Goal: Task Accomplishment & Management: Complete application form

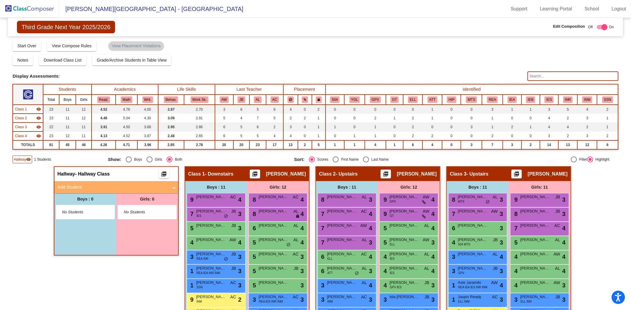
scroll to position [51, 0]
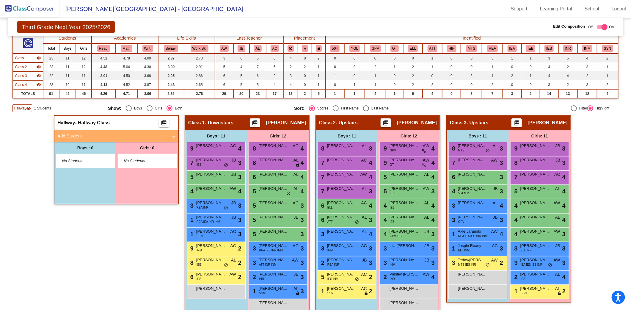
click at [40, 5] on img at bounding box center [29, 9] width 59 height 18
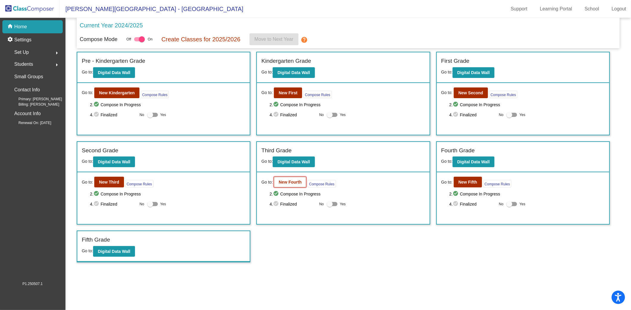
click at [288, 178] on button "New Fourth" at bounding box center [290, 182] width 32 height 11
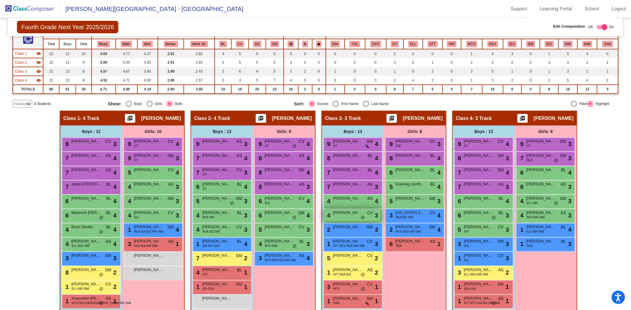
scroll to position [76, 0]
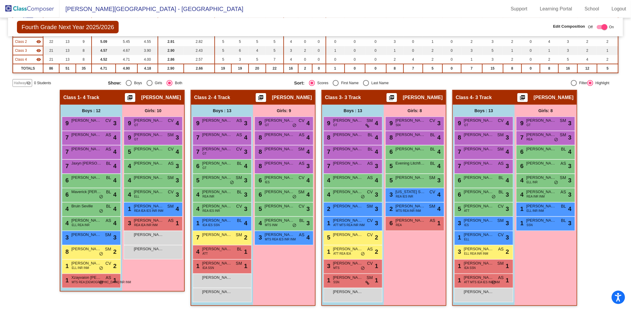
click at [20, 80] on span "Hallway" at bounding box center [20, 82] width 12 height 5
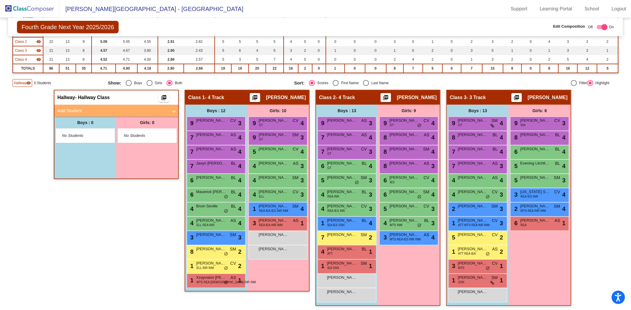
click at [128, 108] on mat-panel-title "Add Student" at bounding box center [112, 110] width 111 height 7
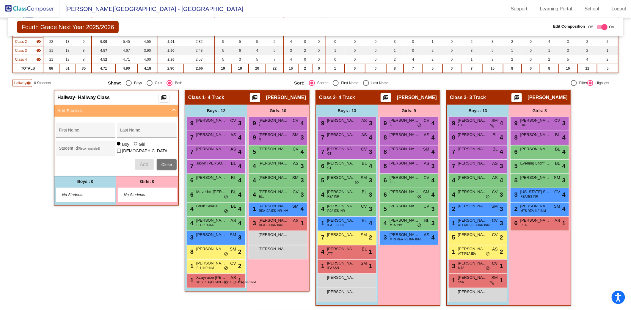
click at [134, 145] on div at bounding box center [136, 144] width 4 height 4
click at [136, 147] on input "Girl" at bounding box center [136, 147] width 0 height 0
radio input "true"
click at [85, 132] on input "First Name" at bounding box center [85, 132] width 53 height 5
type input "Alivia"
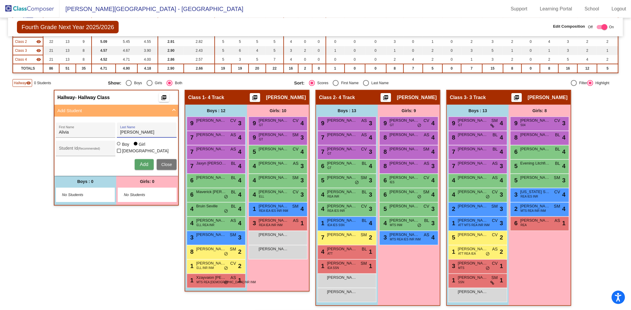
type input "[PERSON_NAME]"
click at [143, 163] on span "Add" at bounding box center [144, 164] width 8 height 5
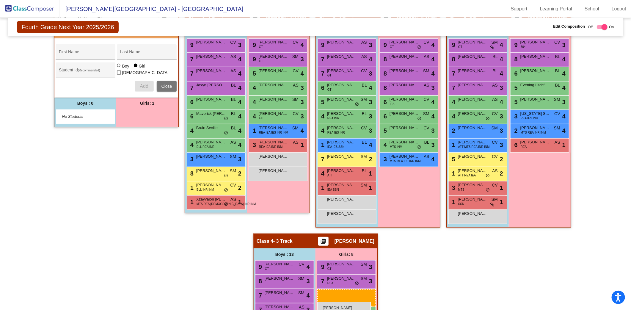
scroll to position [162, 0]
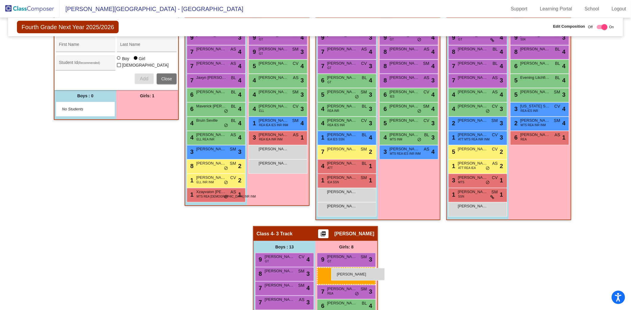
drag, startPoint x: 140, startPoint y: 157, endPoint x: 331, endPoint y: 268, distance: 220.8
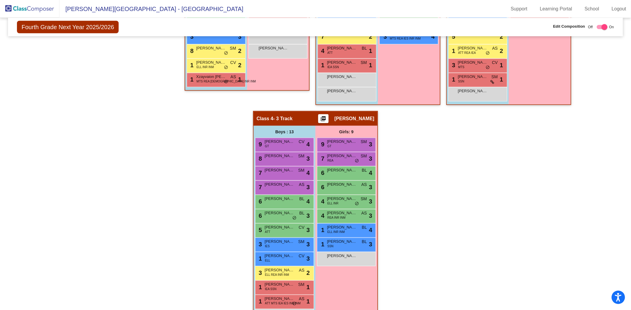
scroll to position [297, 0]
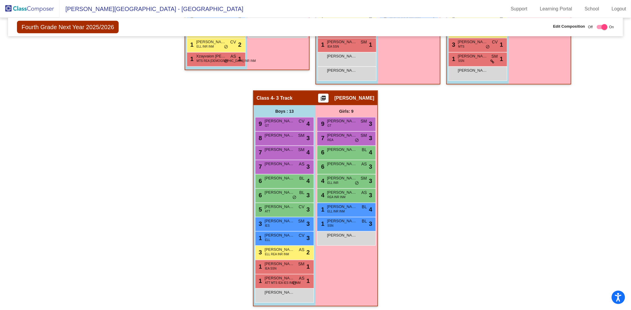
click at [427, 231] on div "Hallway - Hallway Class picture_as_pdf Add Student First Name Last Name Student…" at bounding box center [314, 90] width 605 height 443
